Goal: Information Seeking & Learning: Compare options

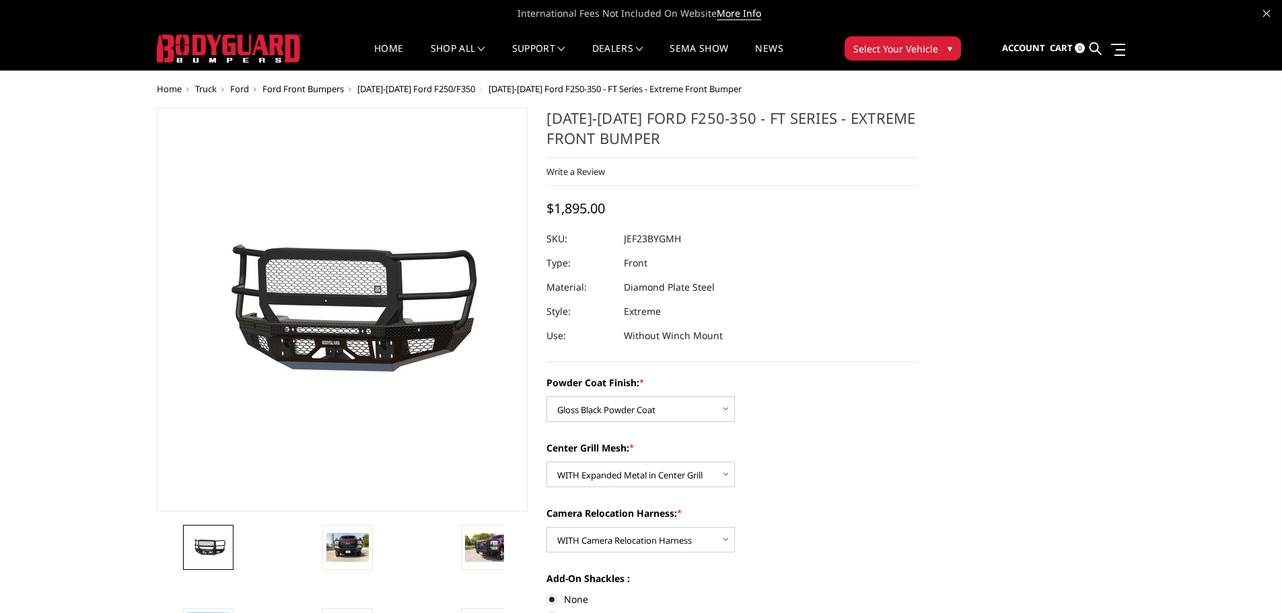
select select "3264"
select select "3266"
select select "3268"
drag, startPoint x: 609, startPoint y: 204, endPoint x: 558, endPoint y: 195, distance: 51.9
click at [558, 195] on div "[DATE]-[DATE] Ford F250-350 - FT Series - Extreme Front Bumper Write a Review W…" at bounding box center [731, 235] width 371 height 254
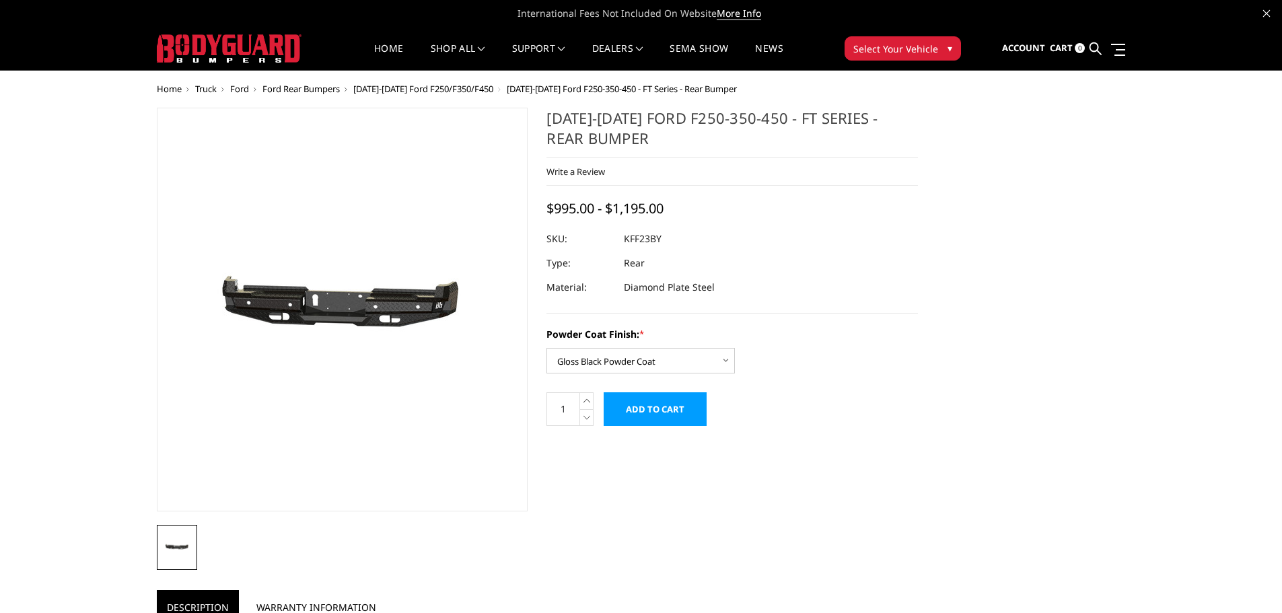
select select "3421"
click at [635, 356] on select "Choose Options Bare Metal Gloss Black Powder Coat Textured Black Powder Coat" at bounding box center [640, 361] width 188 height 26
click at [546, 348] on select "Choose Options Bare Metal Gloss Black Powder Coat Textured Black Powder Coat" at bounding box center [640, 361] width 188 height 26
click at [641, 254] on dd "Rear" at bounding box center [634, 263] width 21 height 24
click at [589, 351] on select "Choose Options Bare Metal Gloss Black Powder Coat Textured Black Powder Coat" at bounding box center [640, 361] width 188 height 26
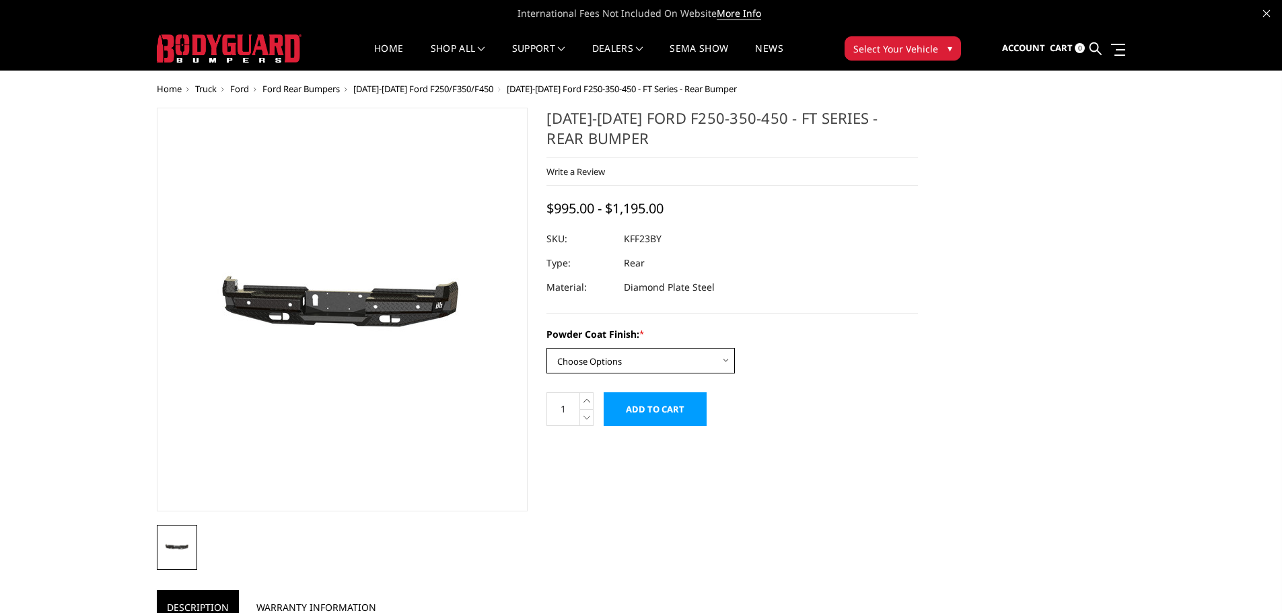
select select "3421"
click at [546, 348] on select "Choose Options Bare Metal Gloss Black Powder Coat Textured Black Powder Coat" at bounding box center [640, 361] width 188 height 26
